Goal: Task Accomplishment & Management: Complete application form

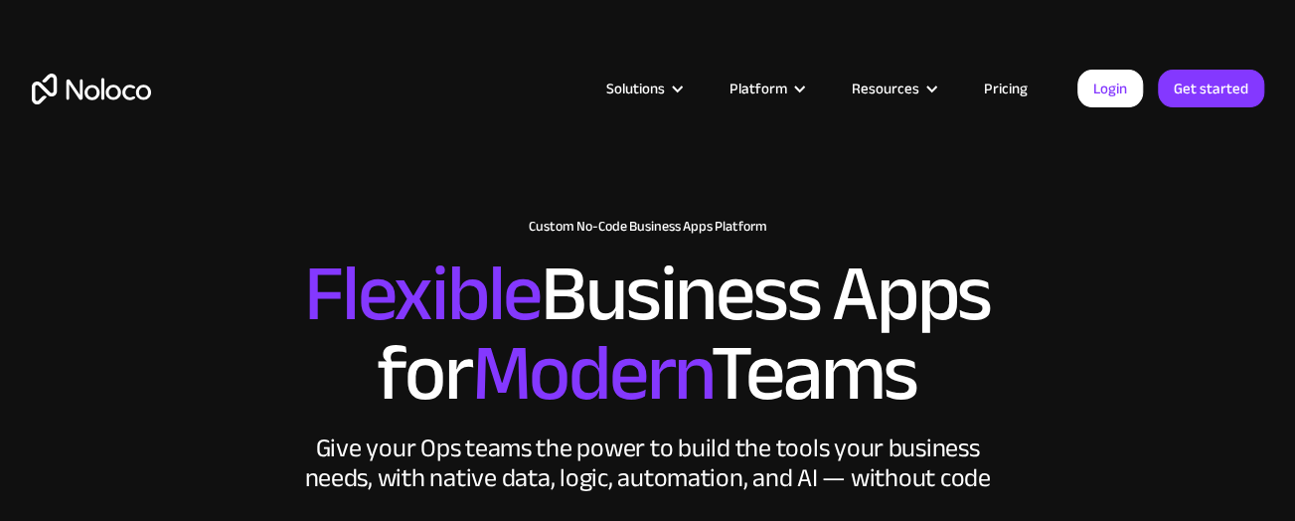
click at [1026, 84] on link "Pricing" at bounding box center [1005, 89] width 93 height 26
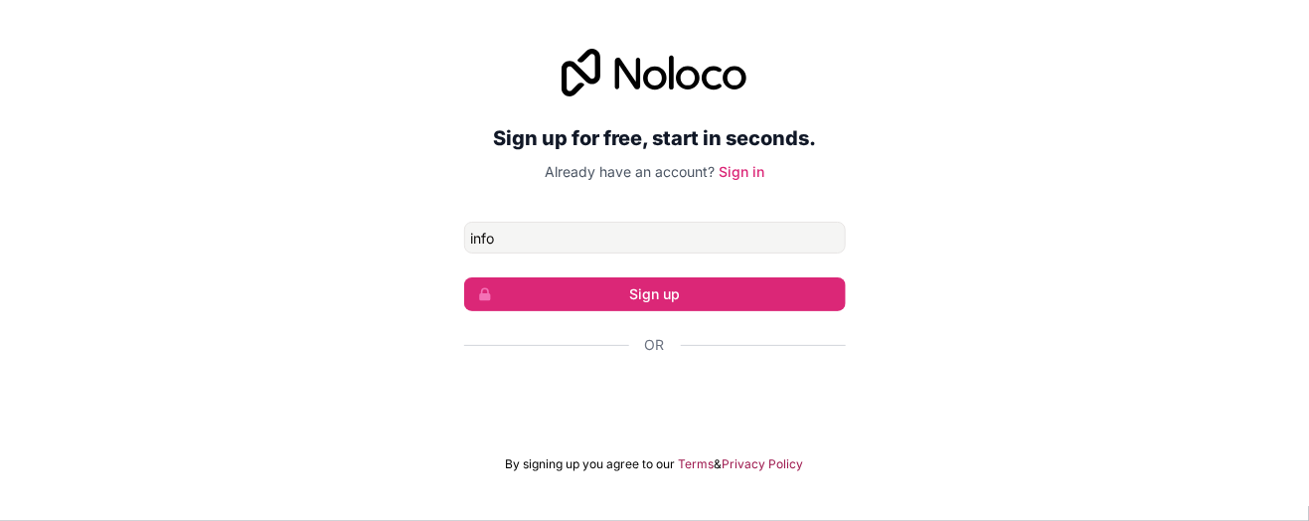
type input "[EMAIL_ADDRESS][DOMAIN_NAME]"
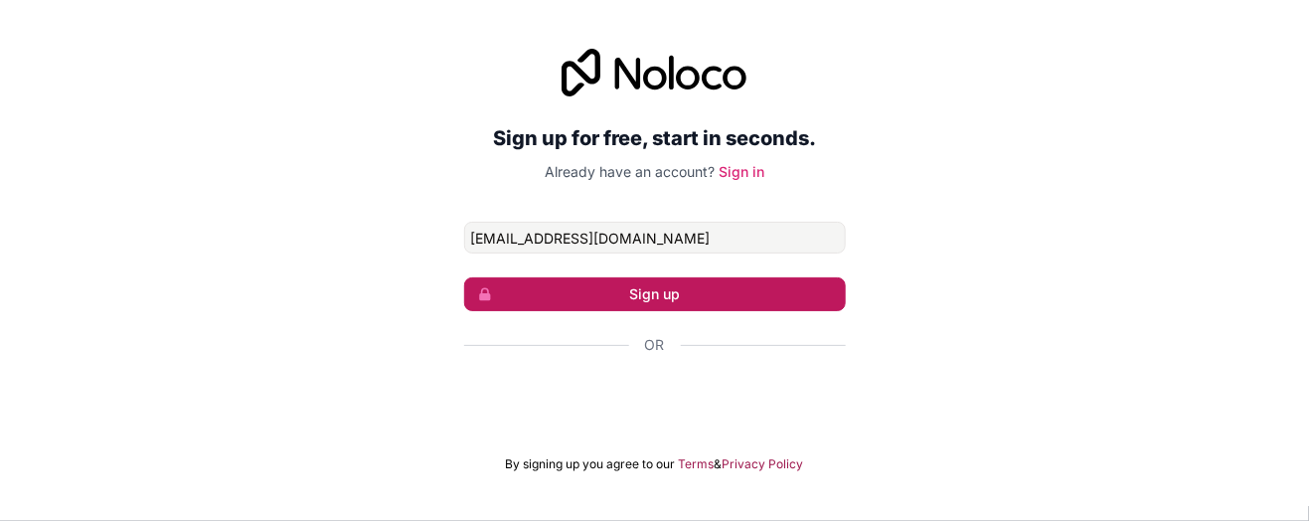
click at [684, 292] on button "Sign up" at bounding box center [655, 294] width 382 height 34
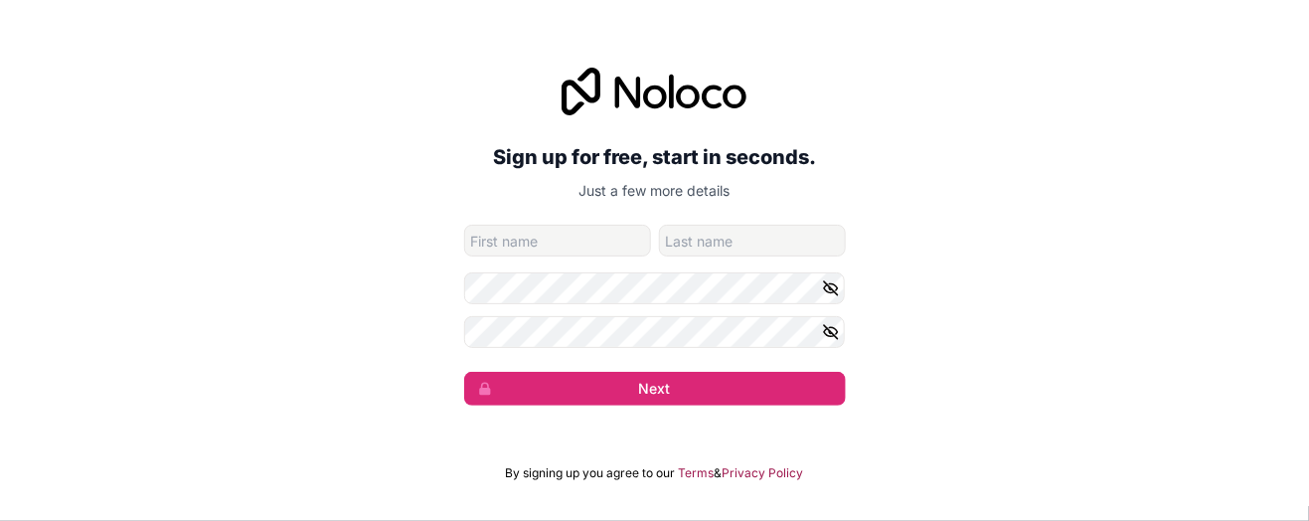
click at [612, 249] on input "given-name" at bounding box center [557, 241] width 187 height 32
type input "[PERSON_NAME]"
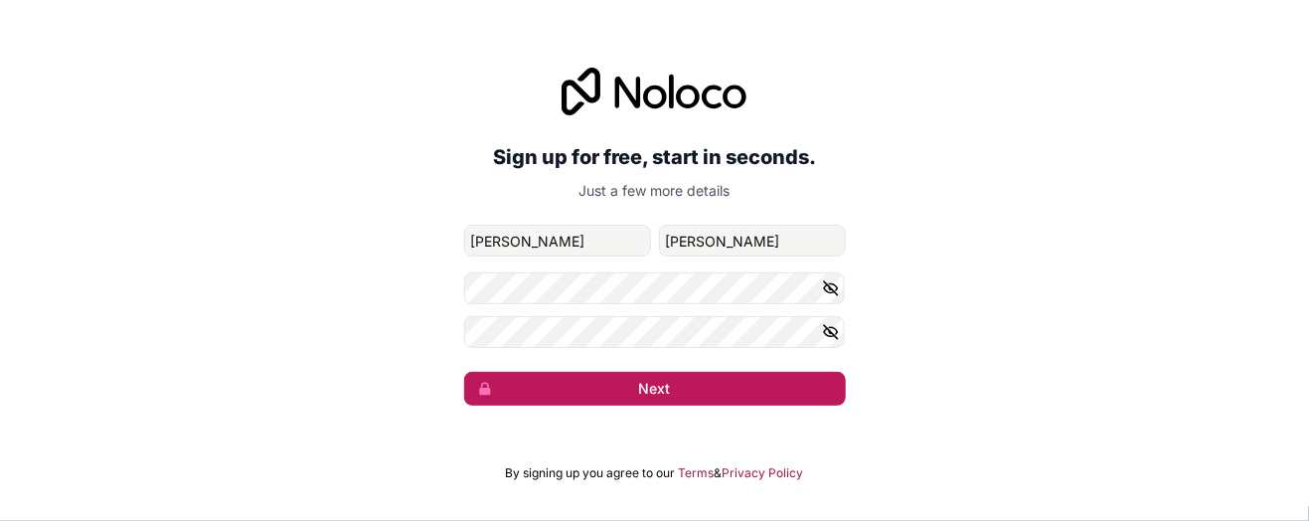
click at [628, 388] on button "Next" at bounding box center [655, 389] width 382 height 34
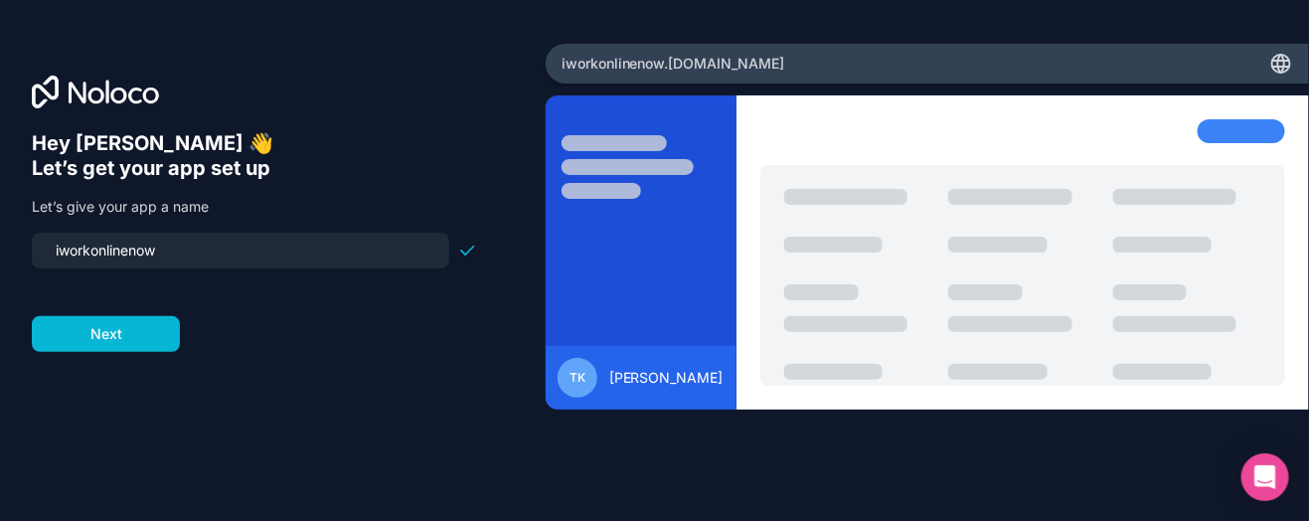
drag, startPoint x: 144, startPoint y: 321, endPoint x: 728, endPoint y: 300, distance: 583.8
click at [728, 300] on div "Hey [PERSON_NAME] 👋 Let’s get your app set up Let’s give your app a name iworko…" at bounding box center [654, 260] width 1309 height 521
click at [104, 335] on button "Next" at bounding box center [106, 334] width 148 height 36
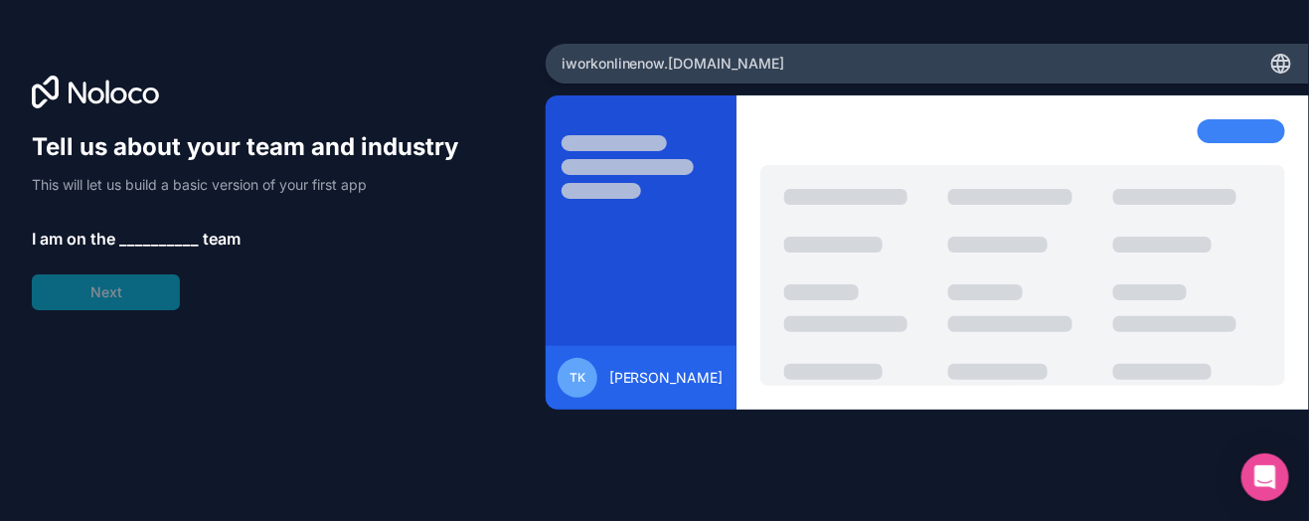
click at [148, 233] on span "__________" at bounding box center [159, 239] width 80 height 24
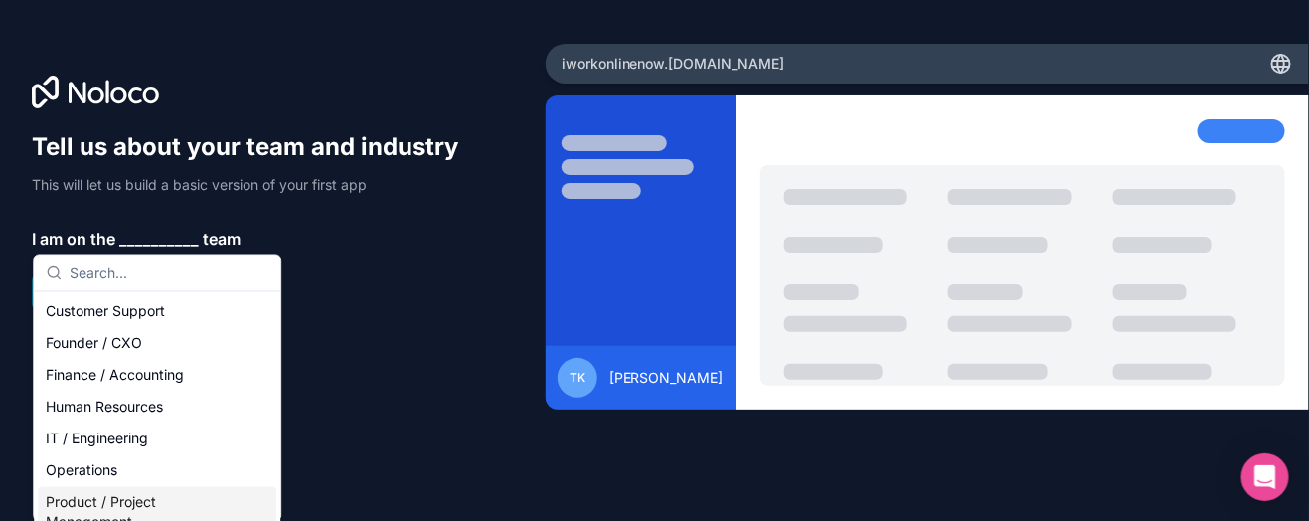
click at [125, 501] on div "Product / Project Management" at bounding box center [157, 513] width 239 height 52
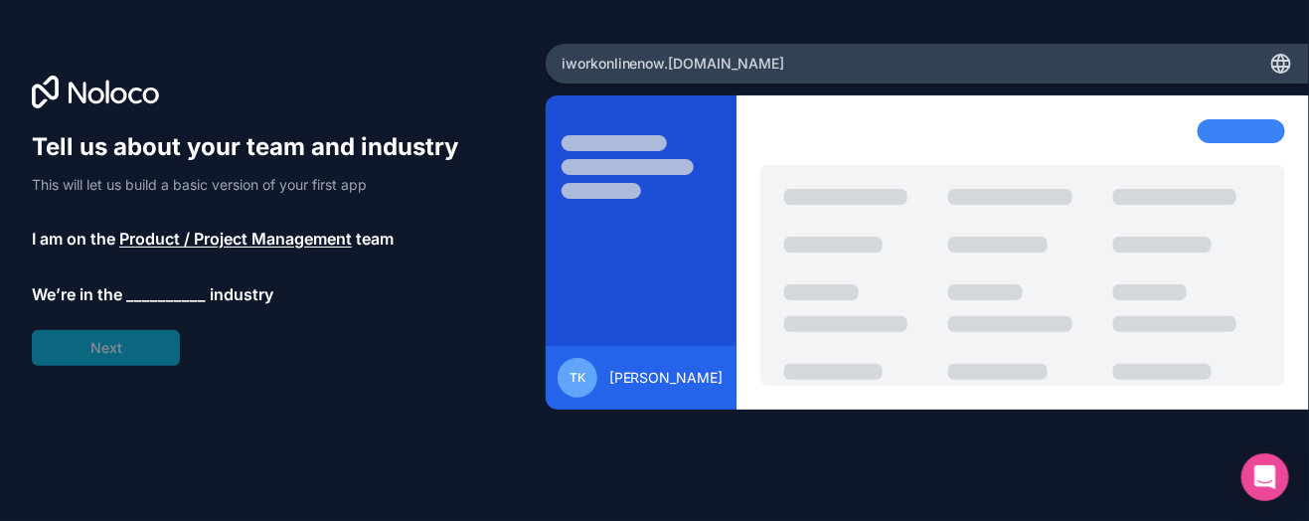
click at [148, 282] on span "__________" at bounding box center [166, 294] width 80 height 24
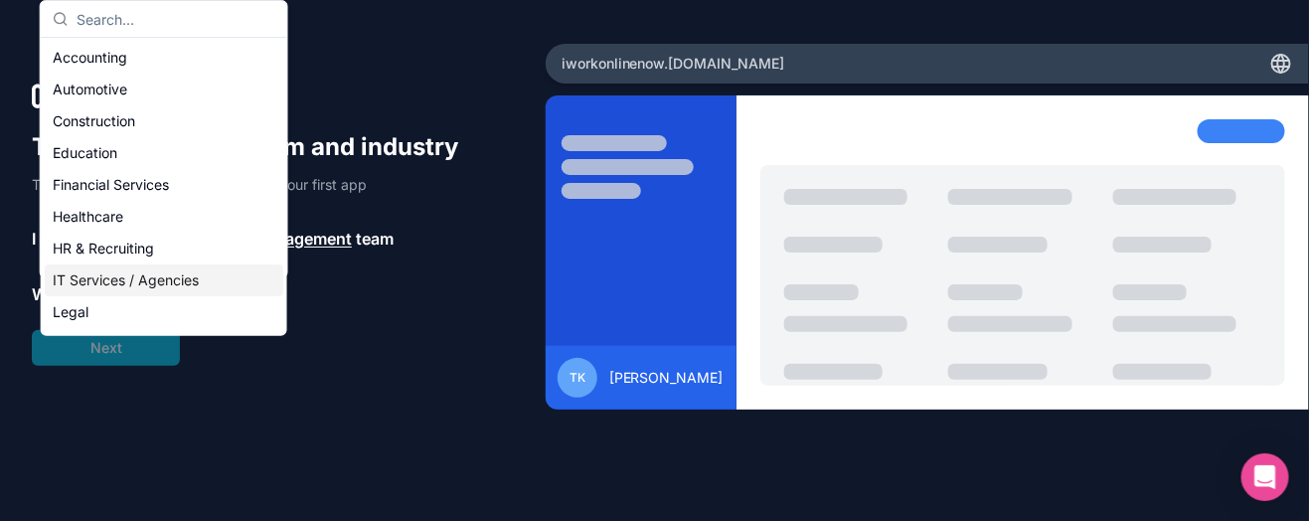
click at [148, 277] on div "IT Services / Agencies" at bounding box center [164, 280] width 239 height 32
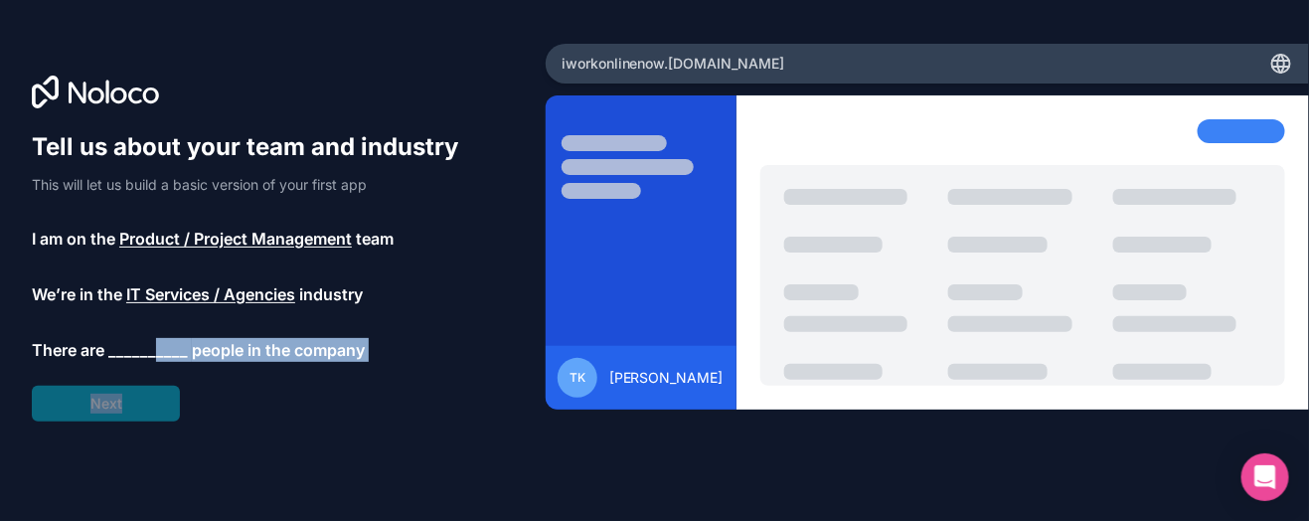
drag, startPoint x: 135, startPoint y: 393, endPoint x: 153, endPoint y: 332, distance: 63.2
click at [153, 332] on div "Tell us about your team and industry This will let us build a basic version of …" at bounding box center [254, 276] width 445 height 290
click at [153, 340] on span "__________" at bounding box center [148, 350] width 80 height 24
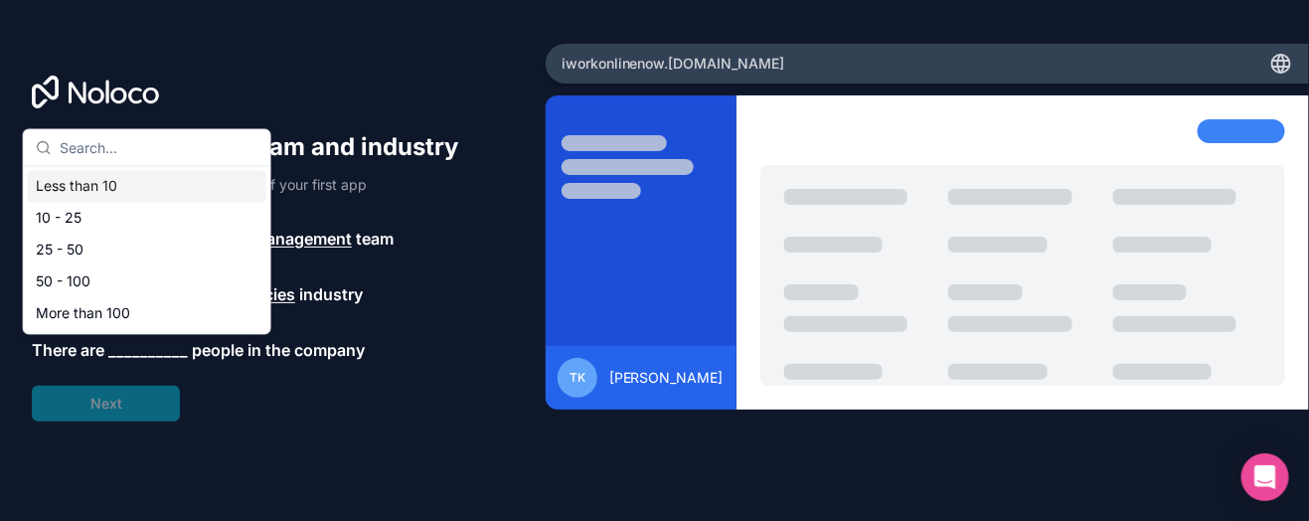
click at [134, 188] on div "Less than 10" at bounding box center [147, 187] width 239 height 32
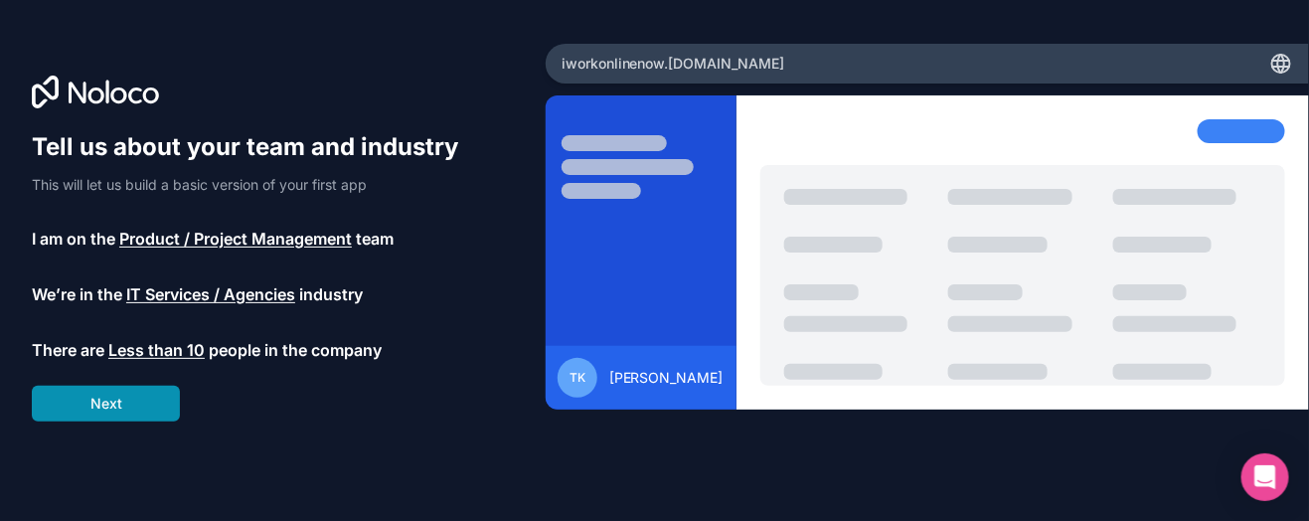
click at [118, 399] on button "Next" at bounding box center [106, 404] width 148 height 36
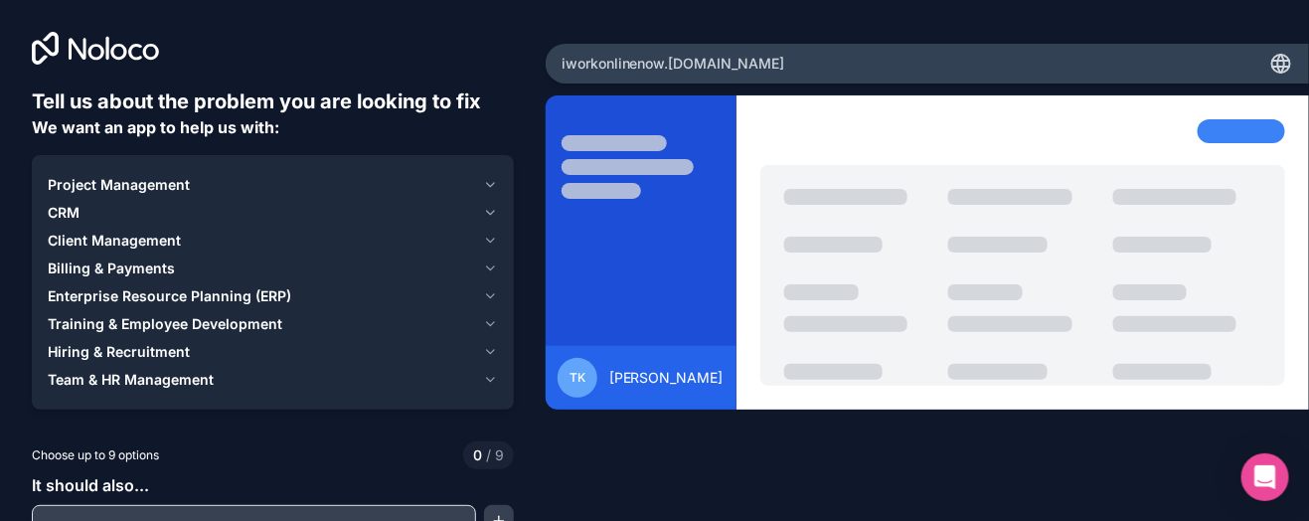
click at [166, 176] on span "Project Management" at bounding box center [119, 185] width 142 height 20
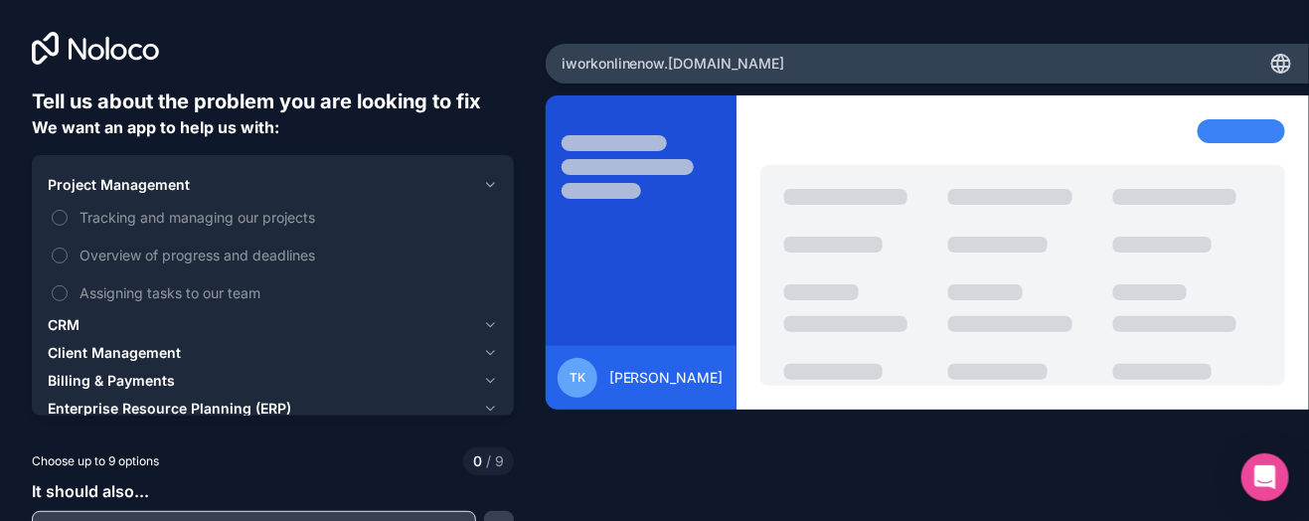
click at [131, 320] on div "CRM" at bounding box center [261, 325] width 427 height 20
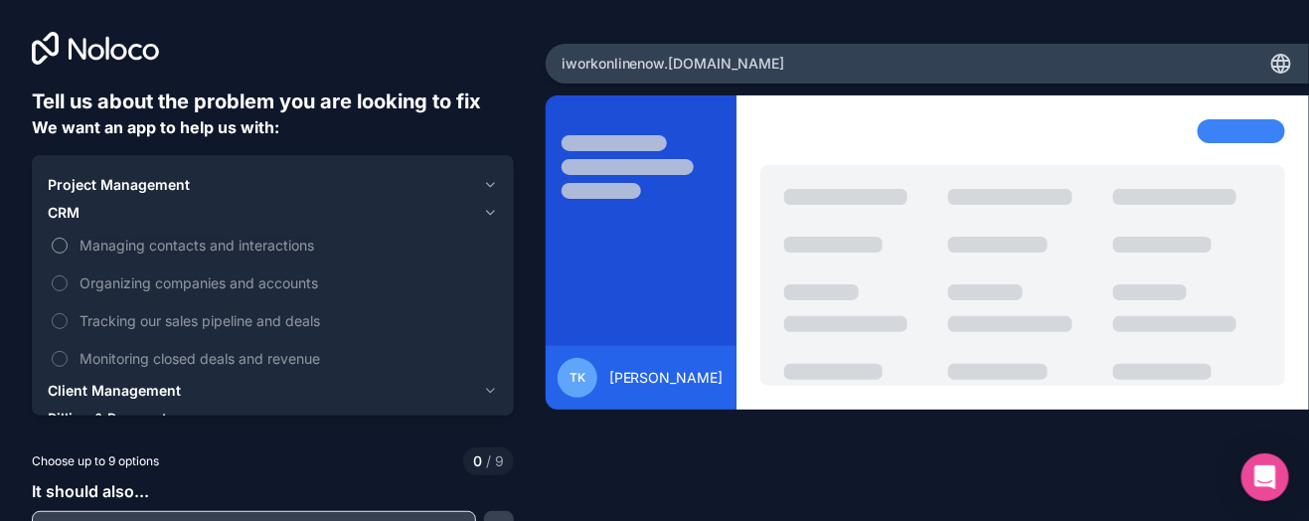
click at [177, 248] on span "Managing contacts and interactions" at bounding box center [287, 245] width 414 height 21
click at [68, 248] on button "Managing contacts and interactions" at bounding box center [60, 246] width 16 height 16
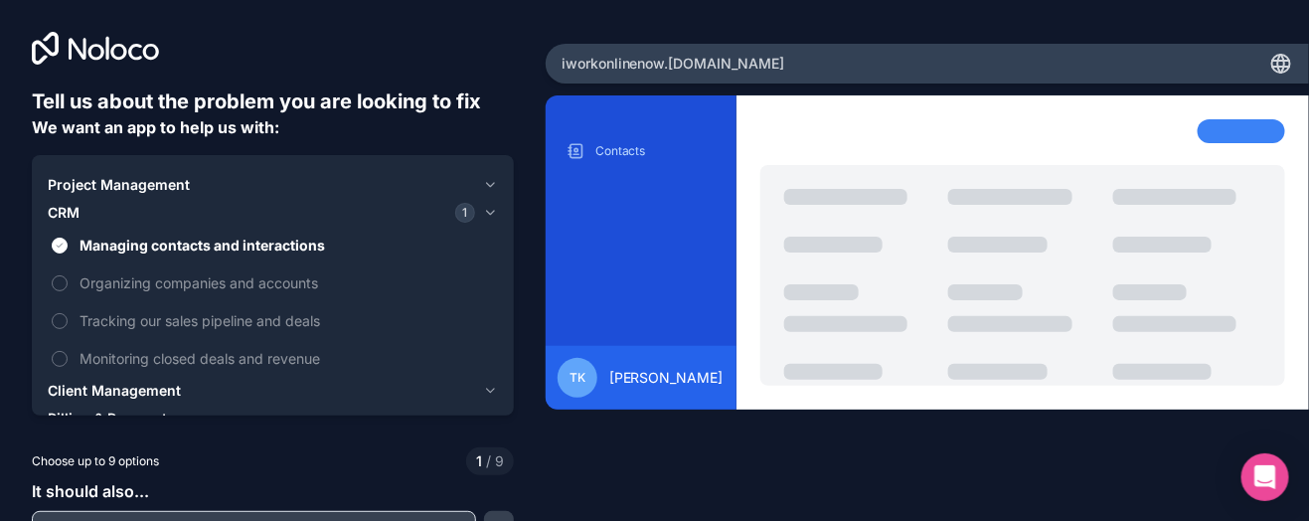
click at [123, 393] on span "Client Management" at bounding box center [114, 391] width 133 height 20
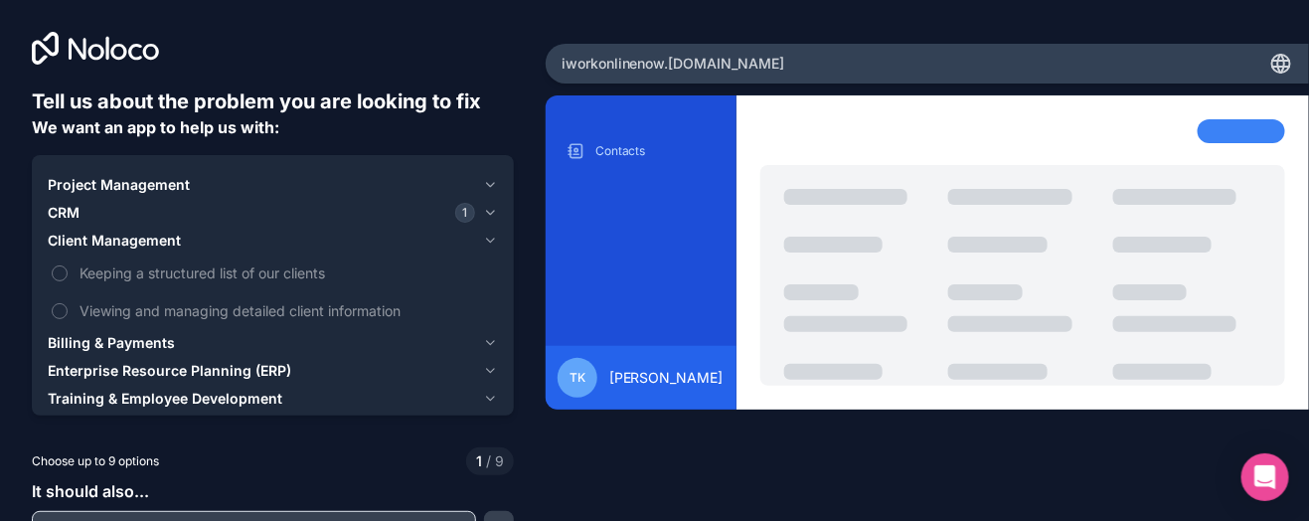
click at [142, 352] on span "Billing & Payments" at bounding box center [111, 343] width 127 height 20
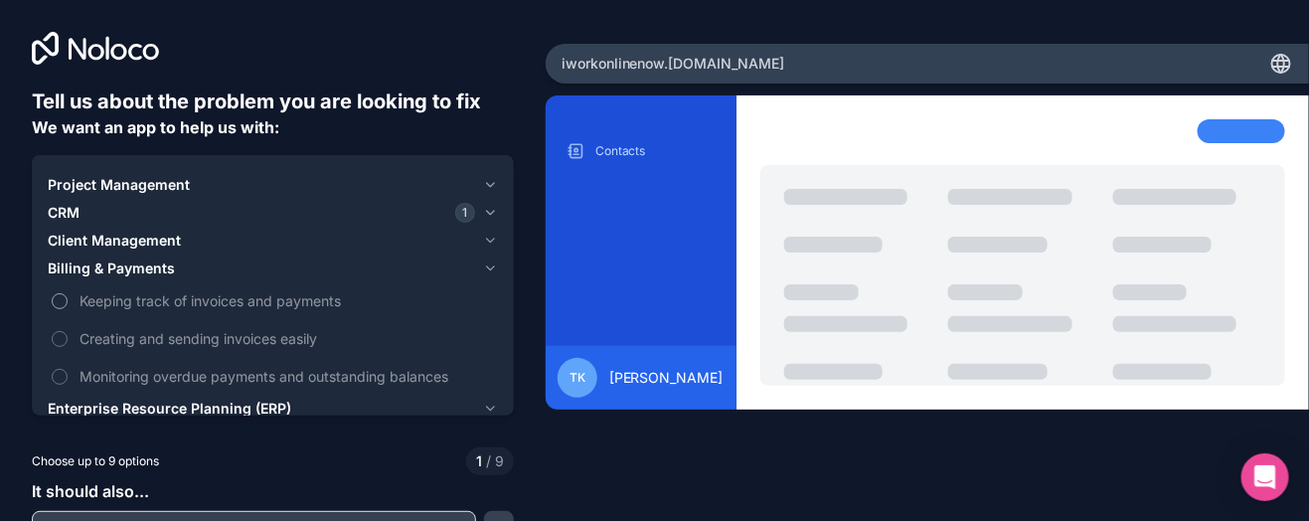
click at [168, 304] on span "Keeping track of invoices and payments" at bounding box center [287, 300] width 414 height 21
click at [68, 304] on button "Keeping track of invoices and payments" at bounding box center [60, 301] width 16 height 16
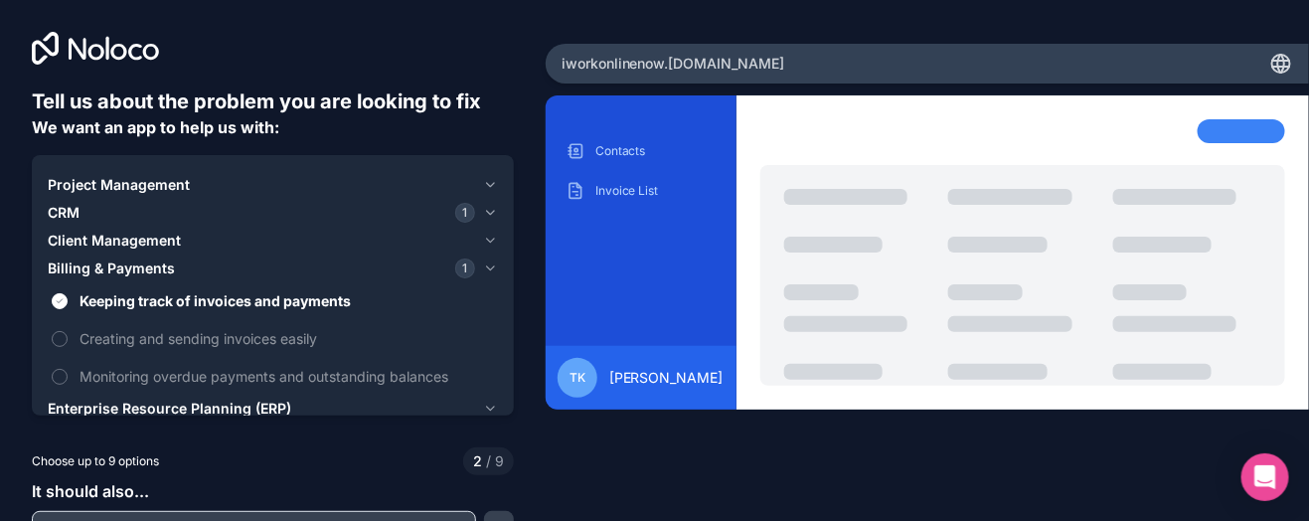
click at [328, 419] on div at bounding box center [273, 427] width 482 height 16
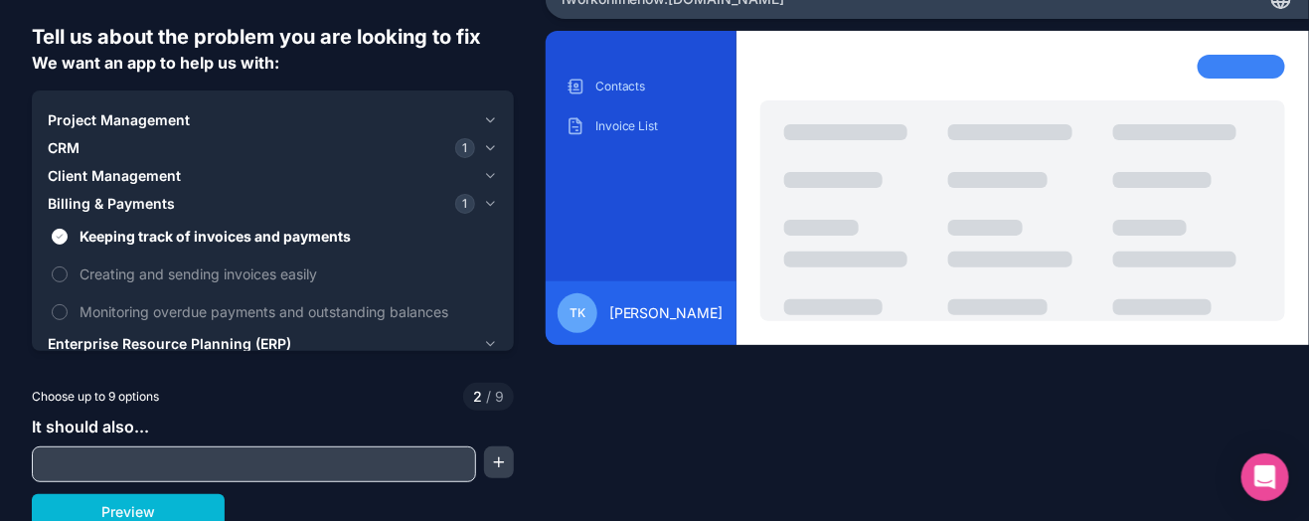
scroll to position [73, 0]
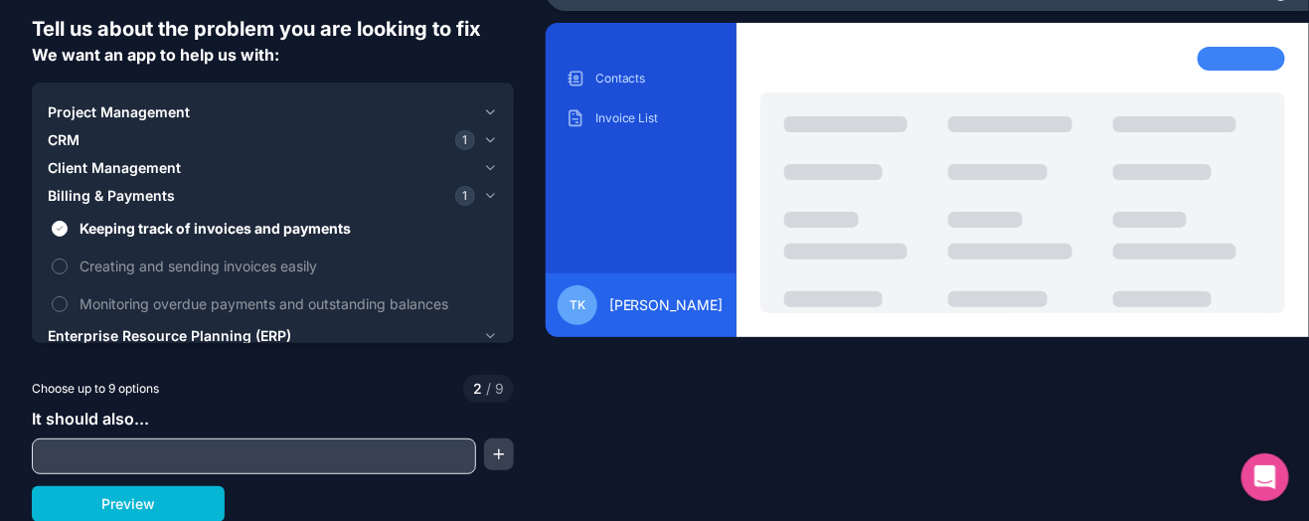
click at [298, 445] on input "text" at bounding box center [254, 456] width 434 height 28
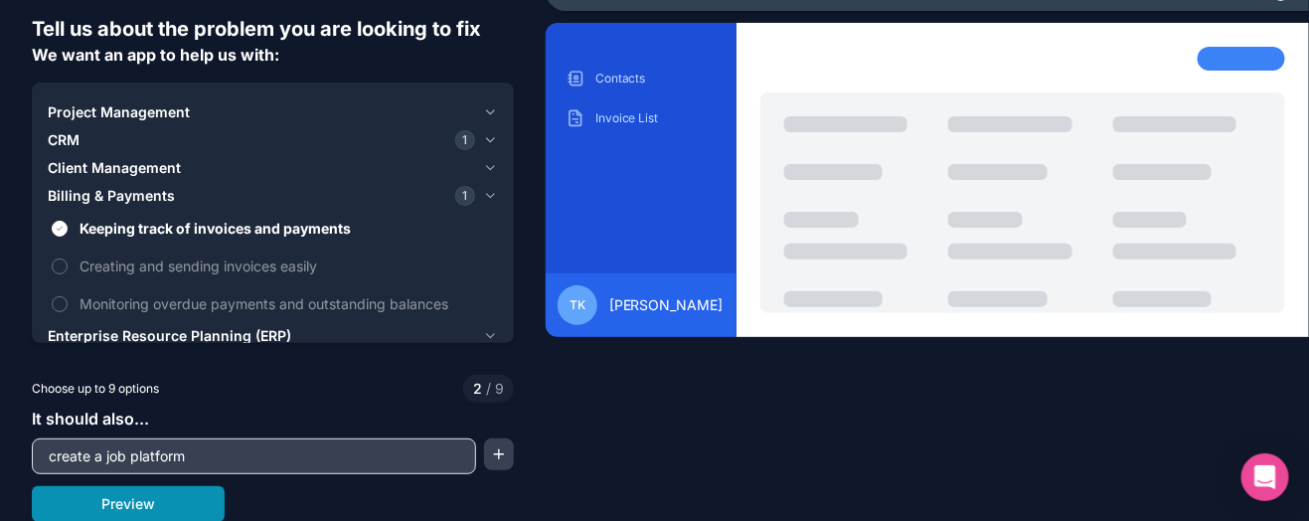
type input "create a job platform"
click at [178, 505] on button "Preview" at bounding box center [128, 504] width 193 height 36
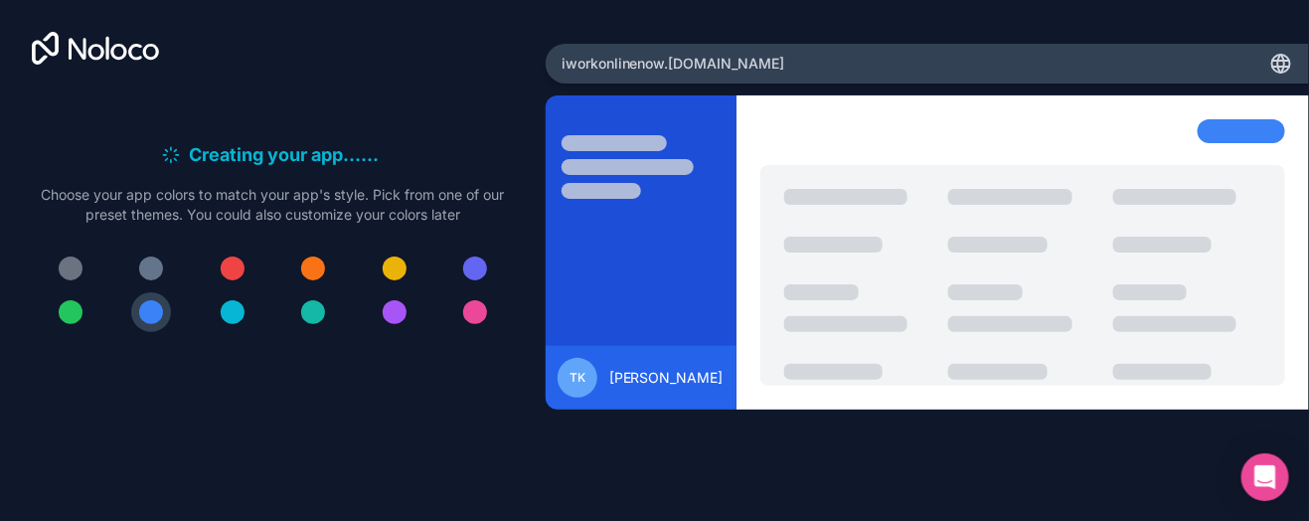
scroll to position [0, 0]
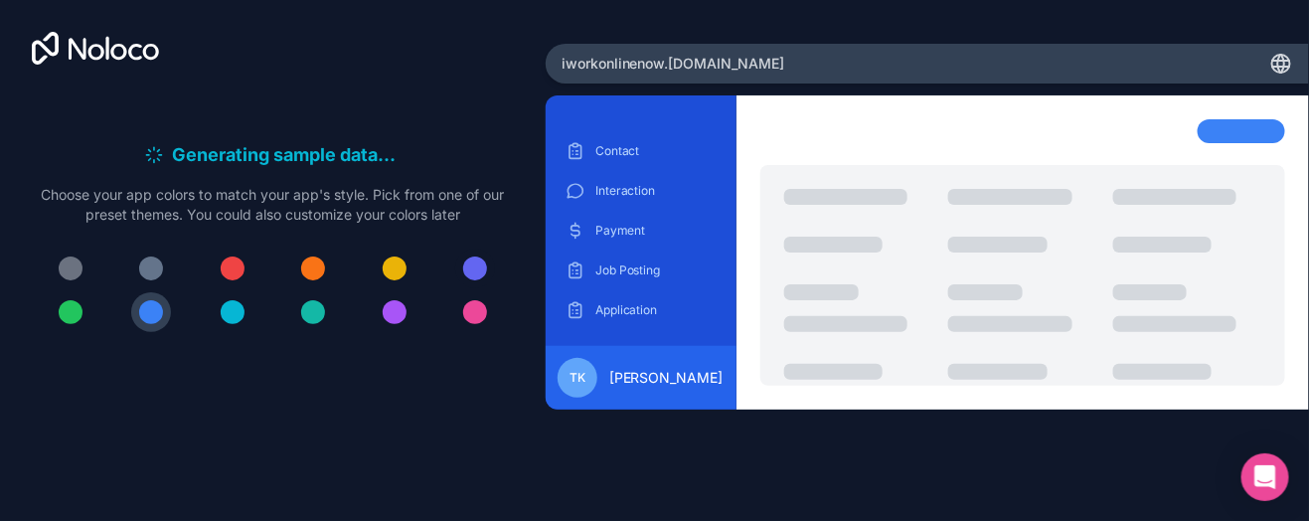
click at [469, 262] on div at bounding box center [475, 268] width 24 height 24
